Goal: Information Seeking & Learning: Learn about a topic

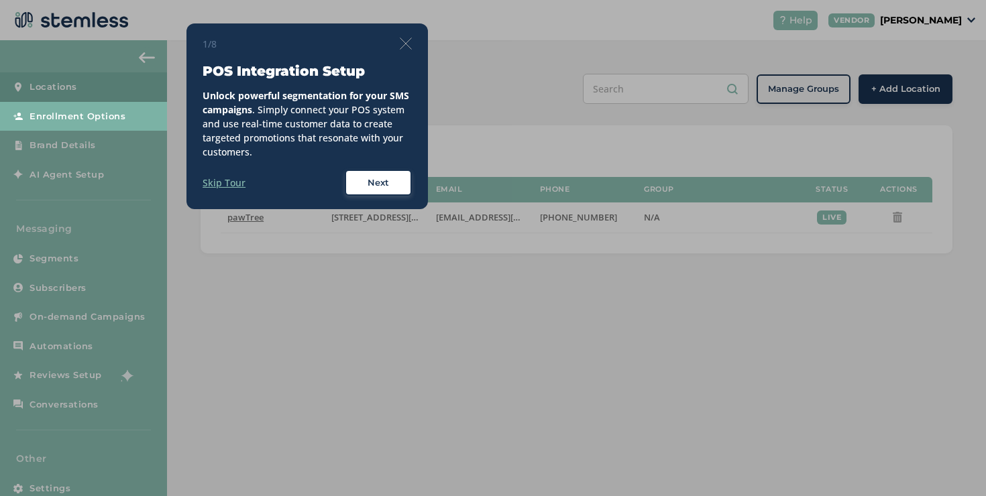
click at [409, 46] on img at bounding box center [406, 44] width 12 height 12
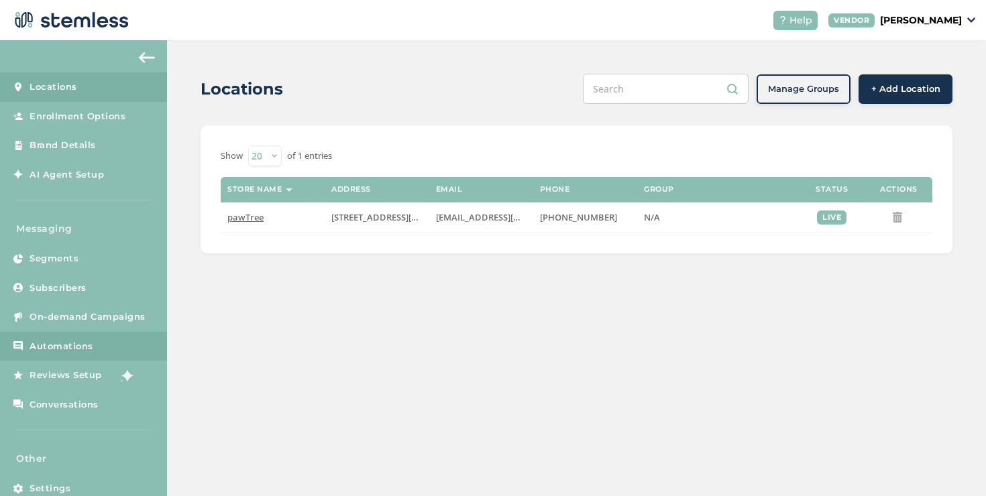
click at [89, 333] on link "Automations" at bounding box center [83, 347] width 167 height 30
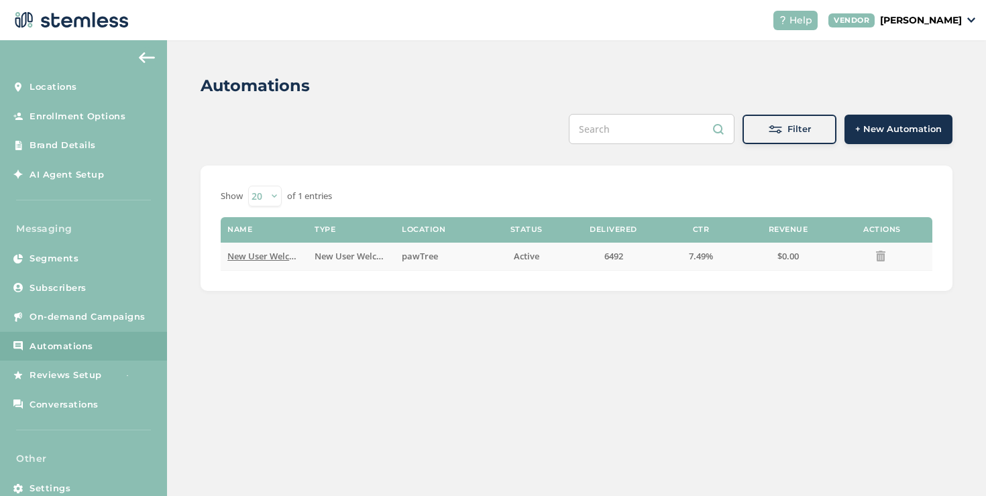
click at [281, 256] on span "New User Welcome" at bounding box center [267, 256] width 80 height 12
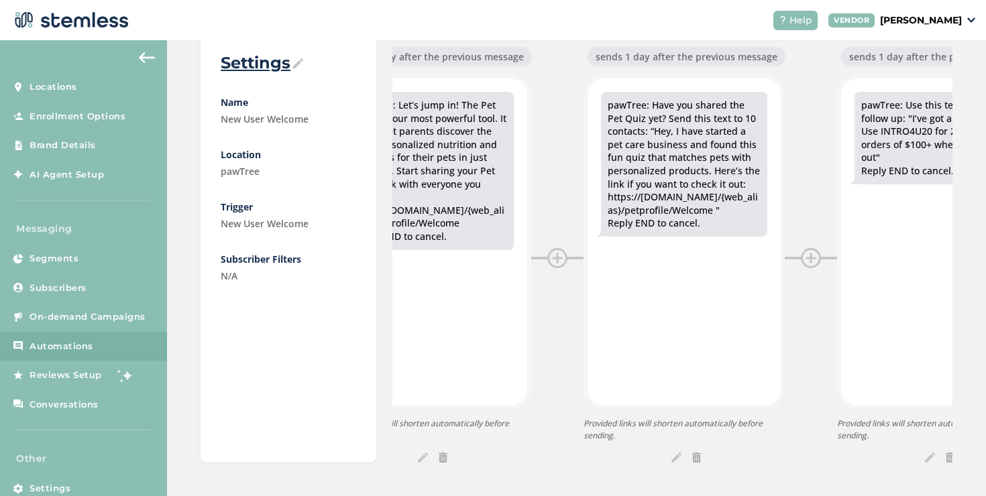
scroll to position [0, 393]
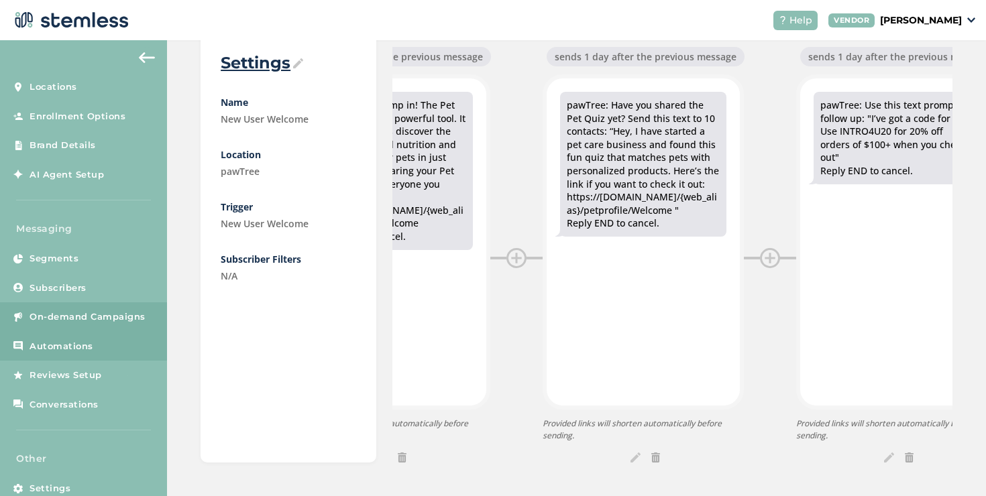
click at [93, 303] on link "On-demand Campaigns" at bounding box center [83, 317] width 167 height 30
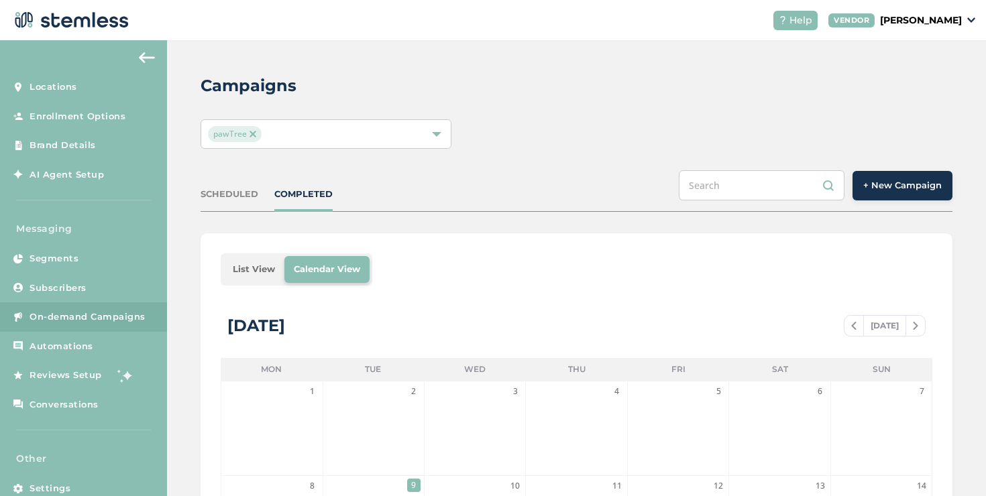
click at [256, 268] on li "List View" at bounding box center [253, 269] width 61 height 27
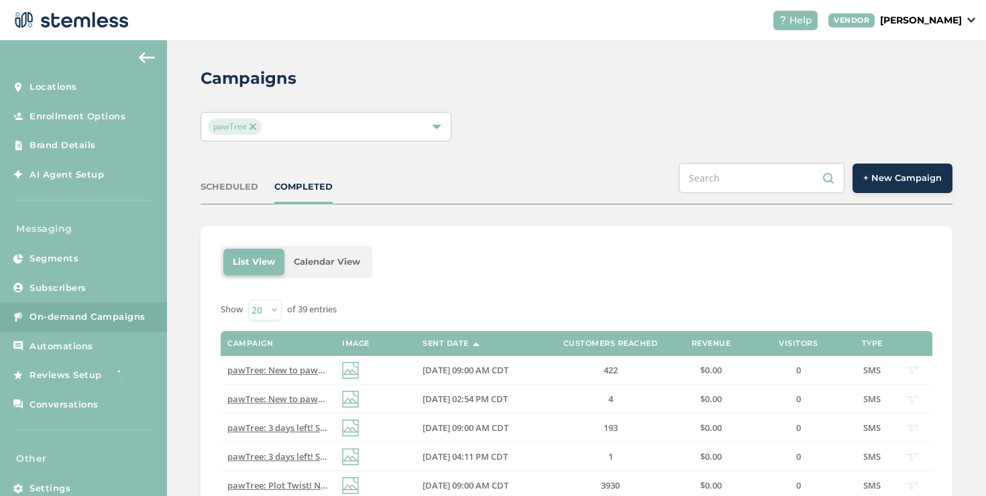
scroll to position [17, 0]
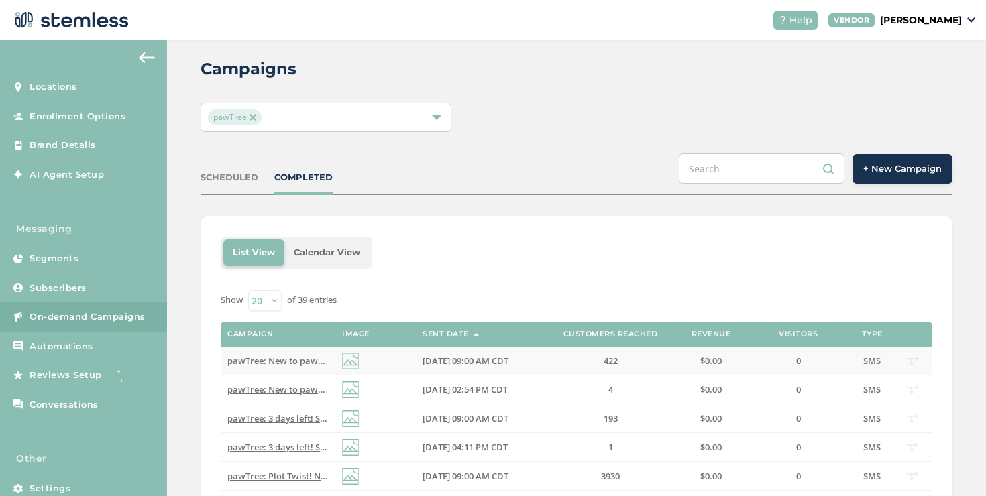
click at [298, 370] on td "pawTree: New to pawTree? We’ve got you! This video has the basics to help you e…" at bounding box center [278, 361] width 115 height 29
click at [295, 356] on span "pawTree: New to pawTree? We’ve got you! This video has the basics to help you e…" at bounding box center [453, 361] width 452 height 12
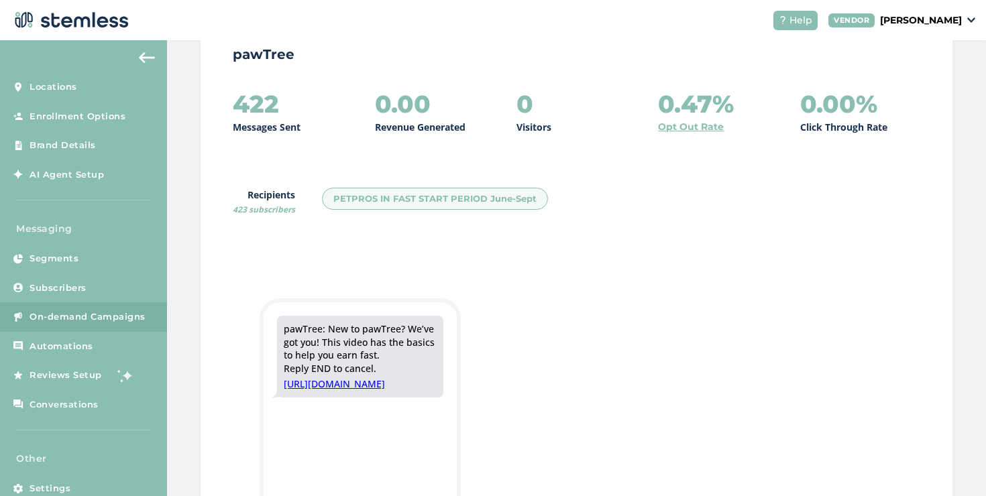
scroll to position [2, 0]
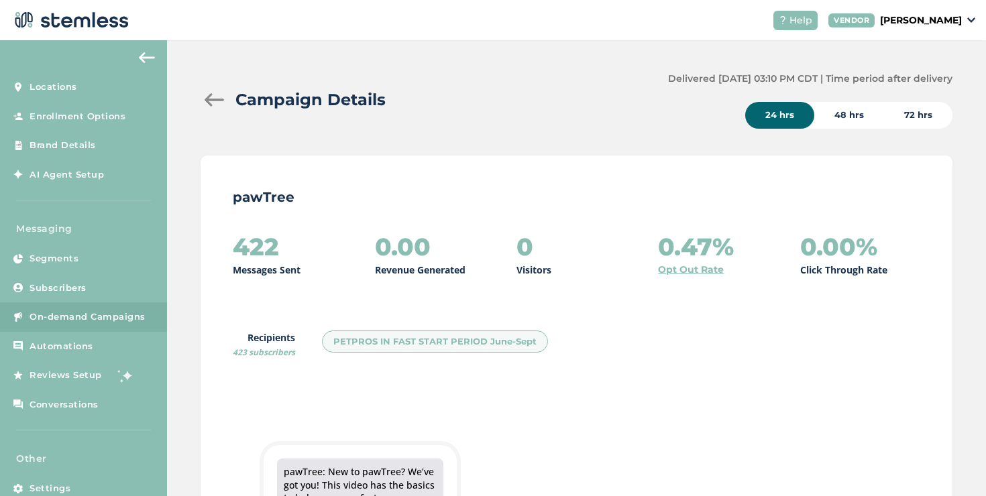
click at [204, 97] on div at bounding box center [214, 99] width 27 height 13
